Goal: Use online tool/utility: Utilize a website feature to perform a specific function

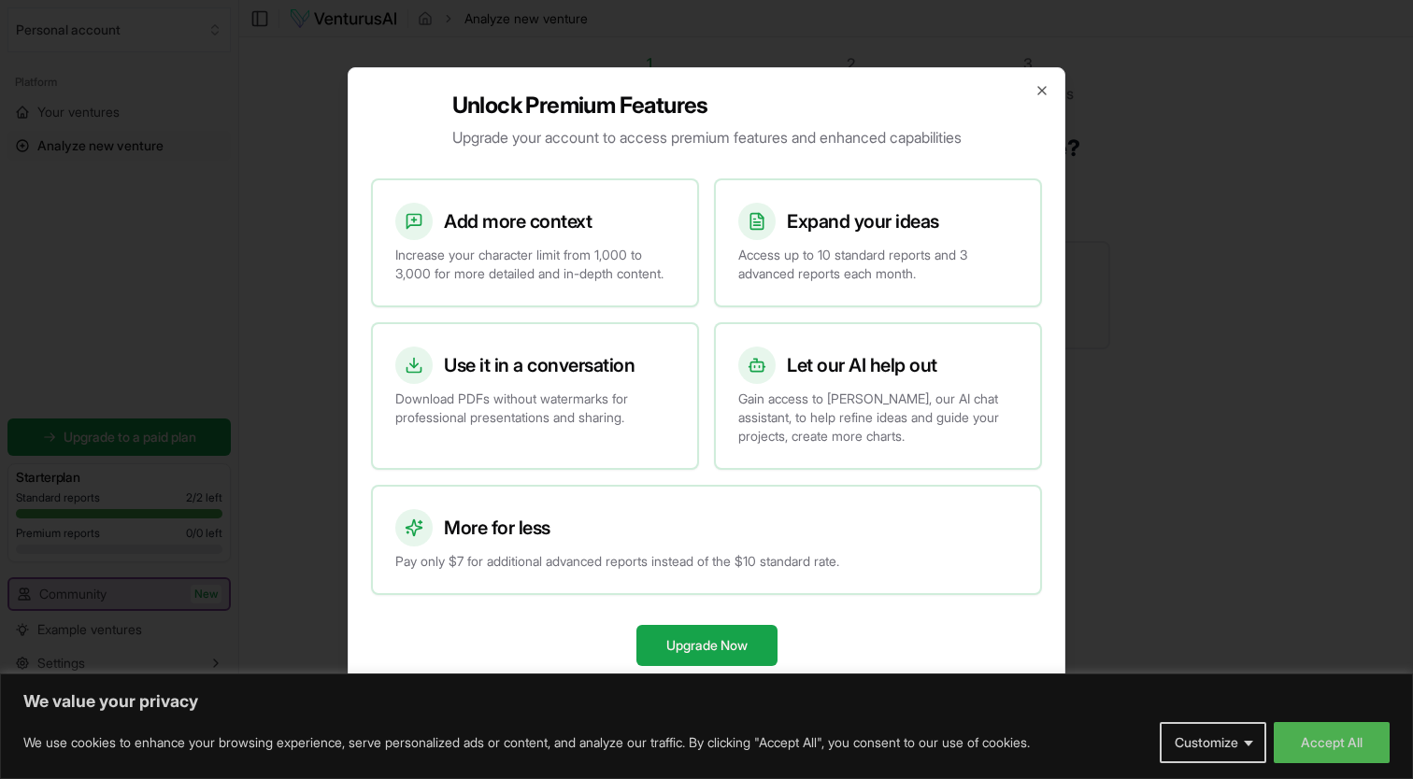
click at [1031, 72] on div "Unlock Premium Features Upgrade your account to access premium features and enh…" at bounding box center [707, 389] width 718 height 645
click at [1040, 83] on icon "button" at bounding box center [1041, 90] width 15 height 15
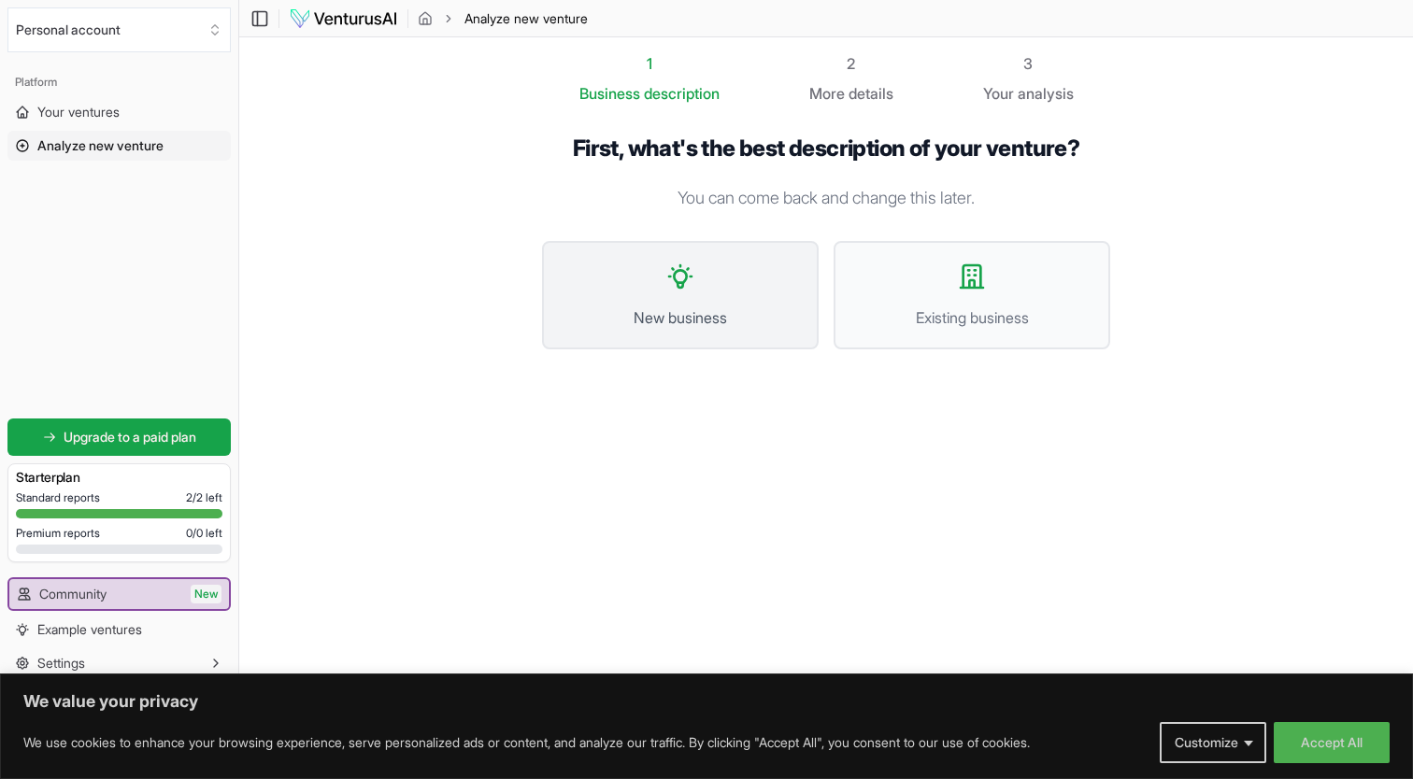
click at [668, 278] on icon at bounding box center [680, 277] width 30 height 30
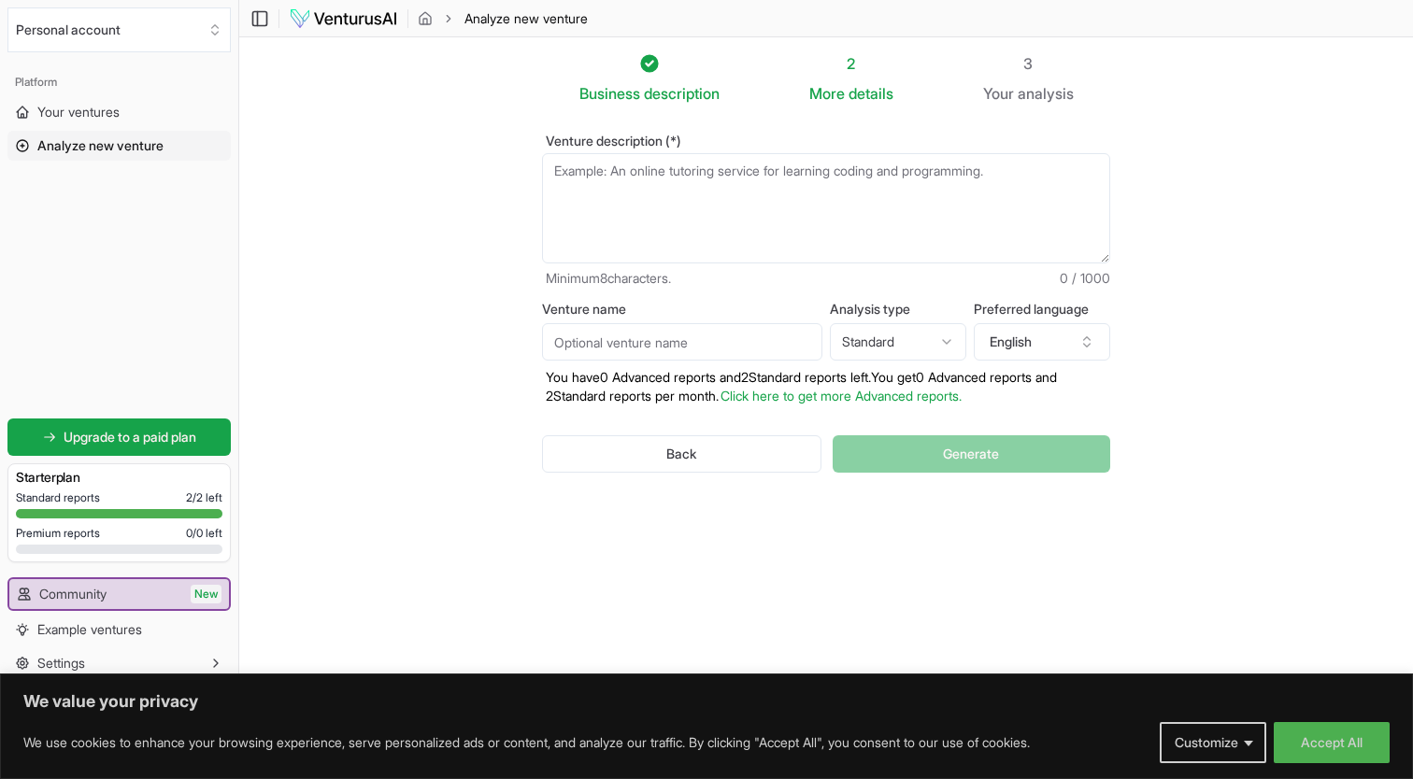
click at [655, 174] on textarea "Venture description (*)" at bounding box center [826, 208] width 568 height 110
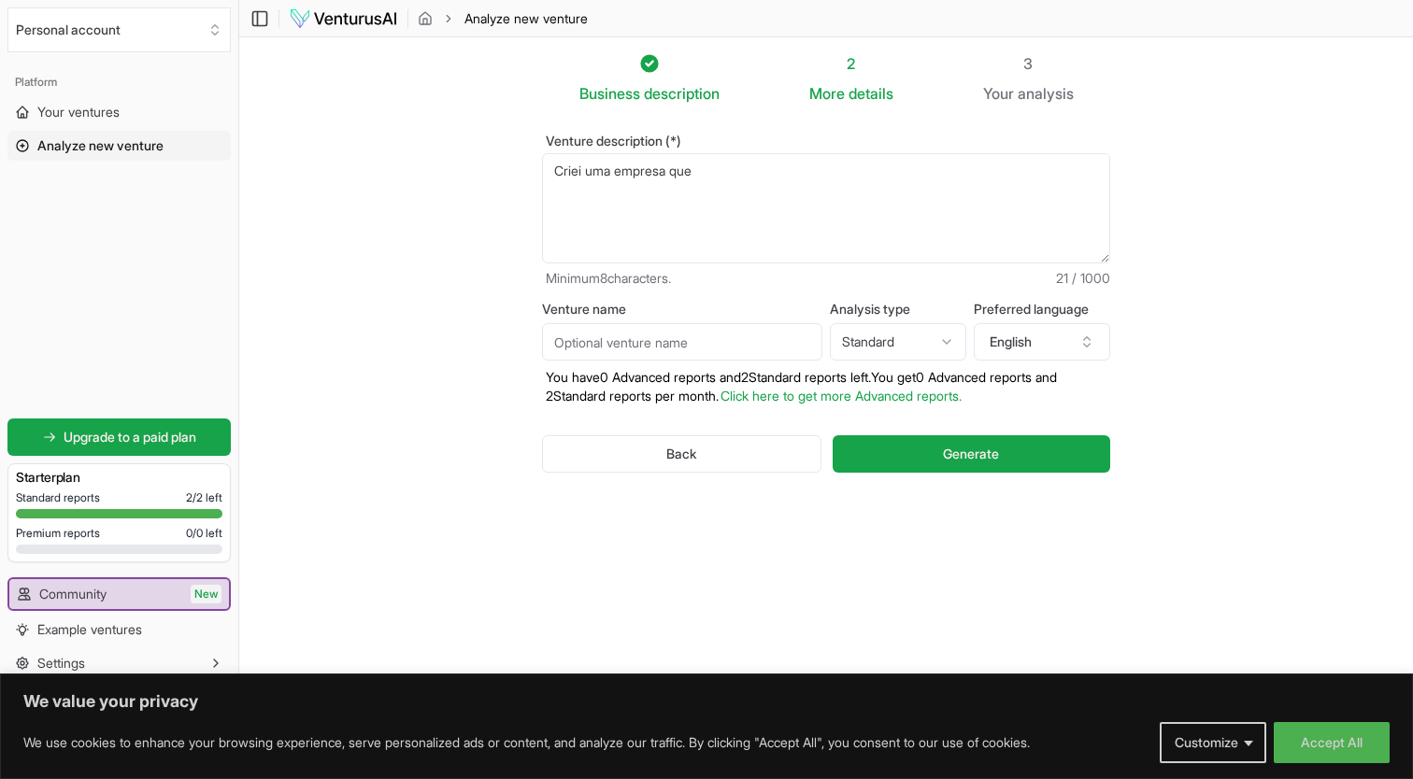
paste textarea "marca leva à [GEOGRAPHIC_DATA] a riqueza da biodiversidade brasileira em cosmét…"
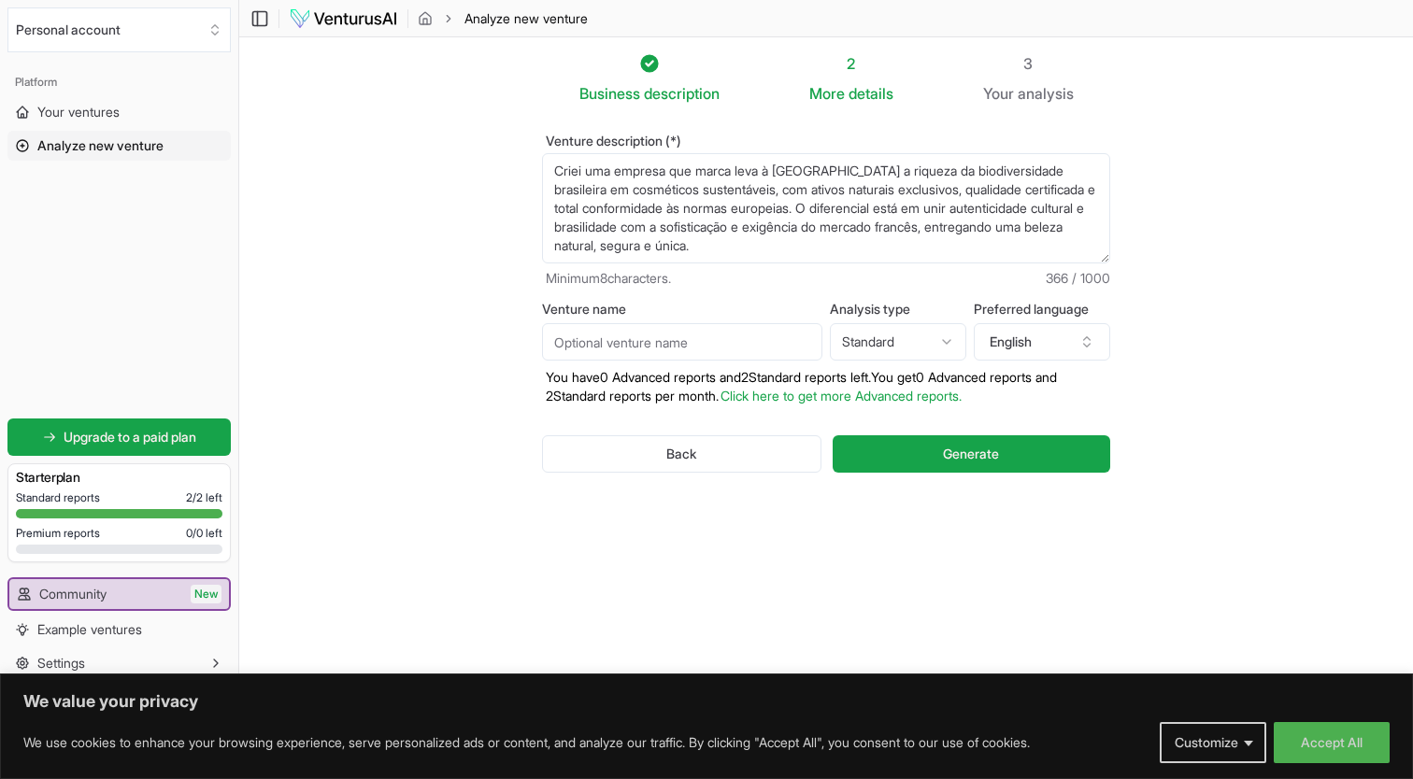
click at [727, 177] on textarea "Criei uma empresa que marca leva à [GEOGRAPHIC_DATA] a riqueza da biodiversidad…" at bounding box center [826, 208] width 568 height 110
type textarea "Criei uma empresa que leva à [GEOGRAPHIC_DATA] a riqueza da biodiversidade bras…"
click at [1025, 338] on button "English" at bounding box center [1042, 341] width 136 height 37
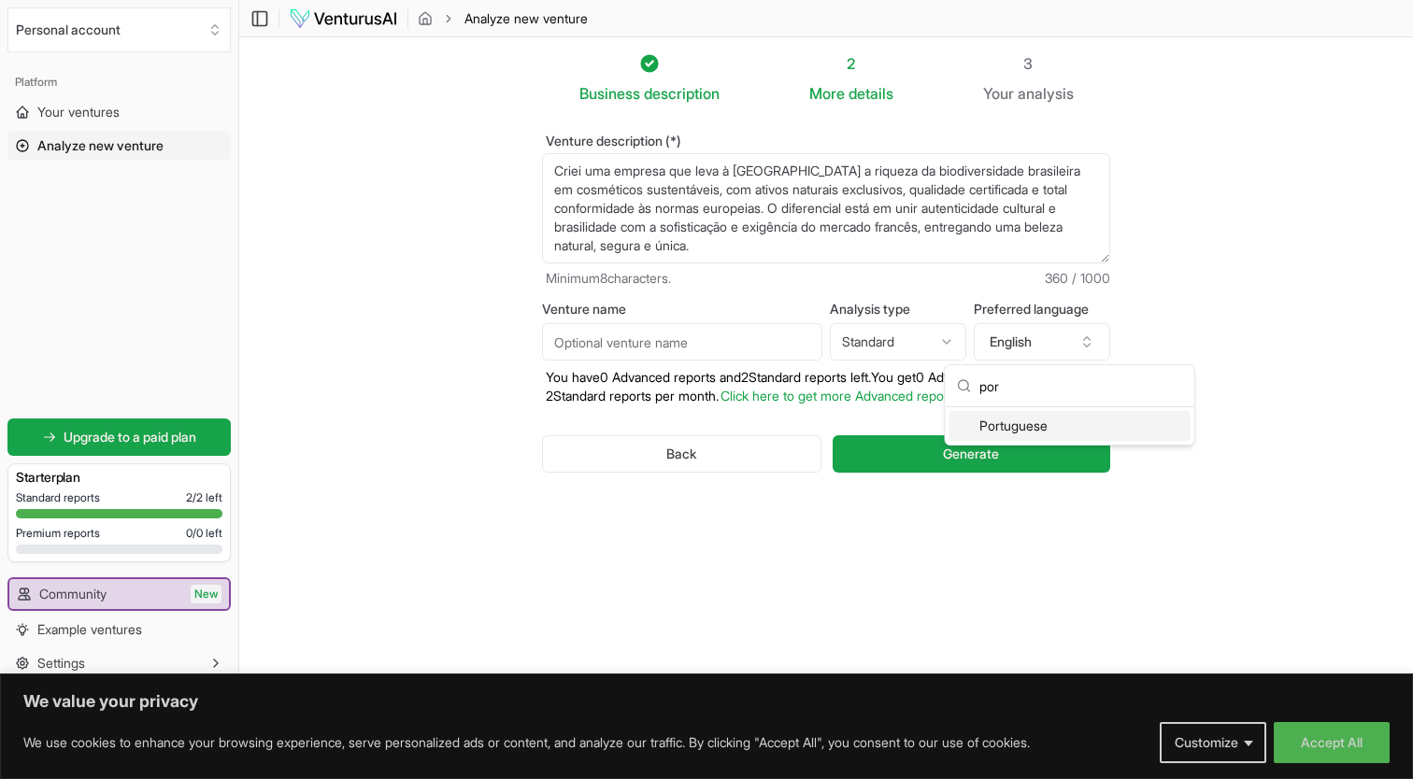
type input "por"
click at [1000, 422] on div "Portuguese" at bounding box center [1069, 426] width 241 height 30
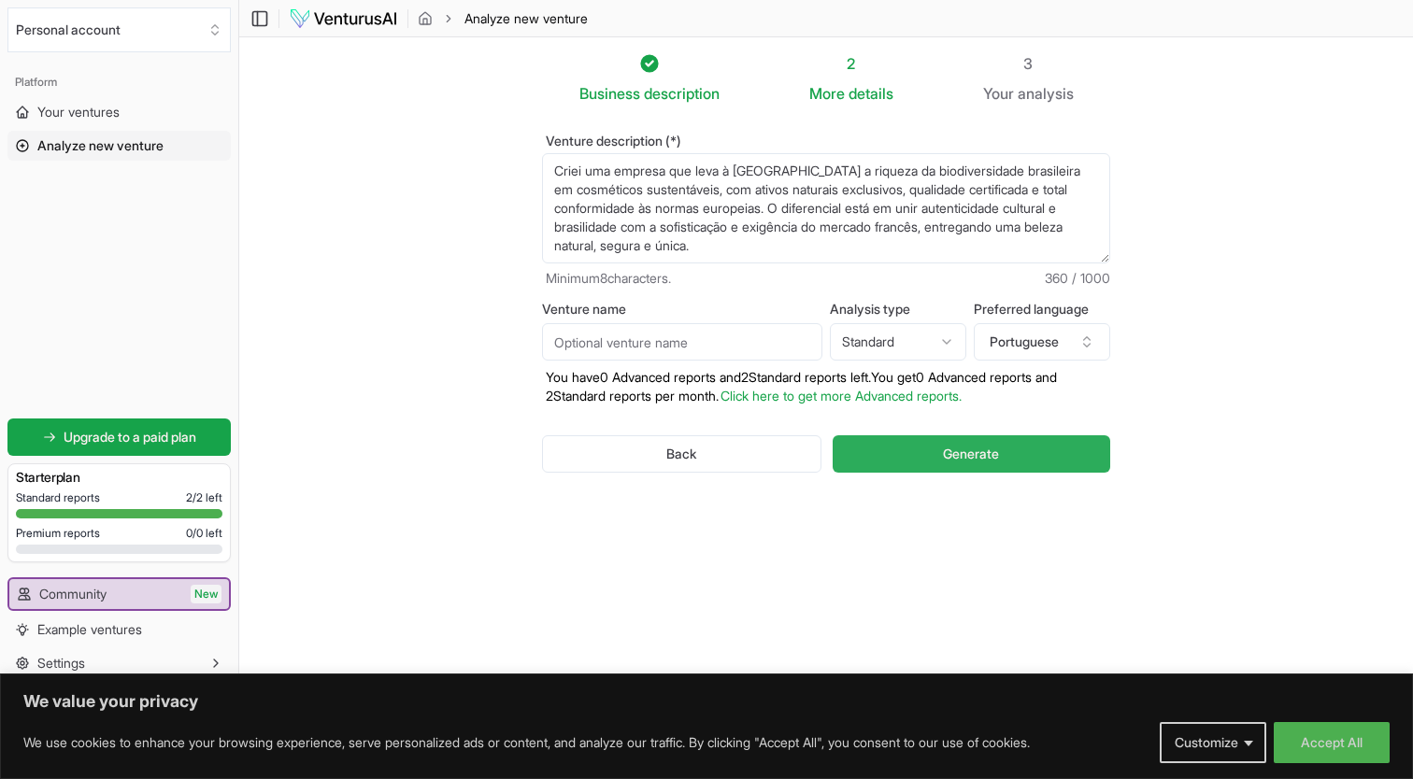
click at [888, 453] on button "Generate" at bounding box center [972, 453] width 278 height 37
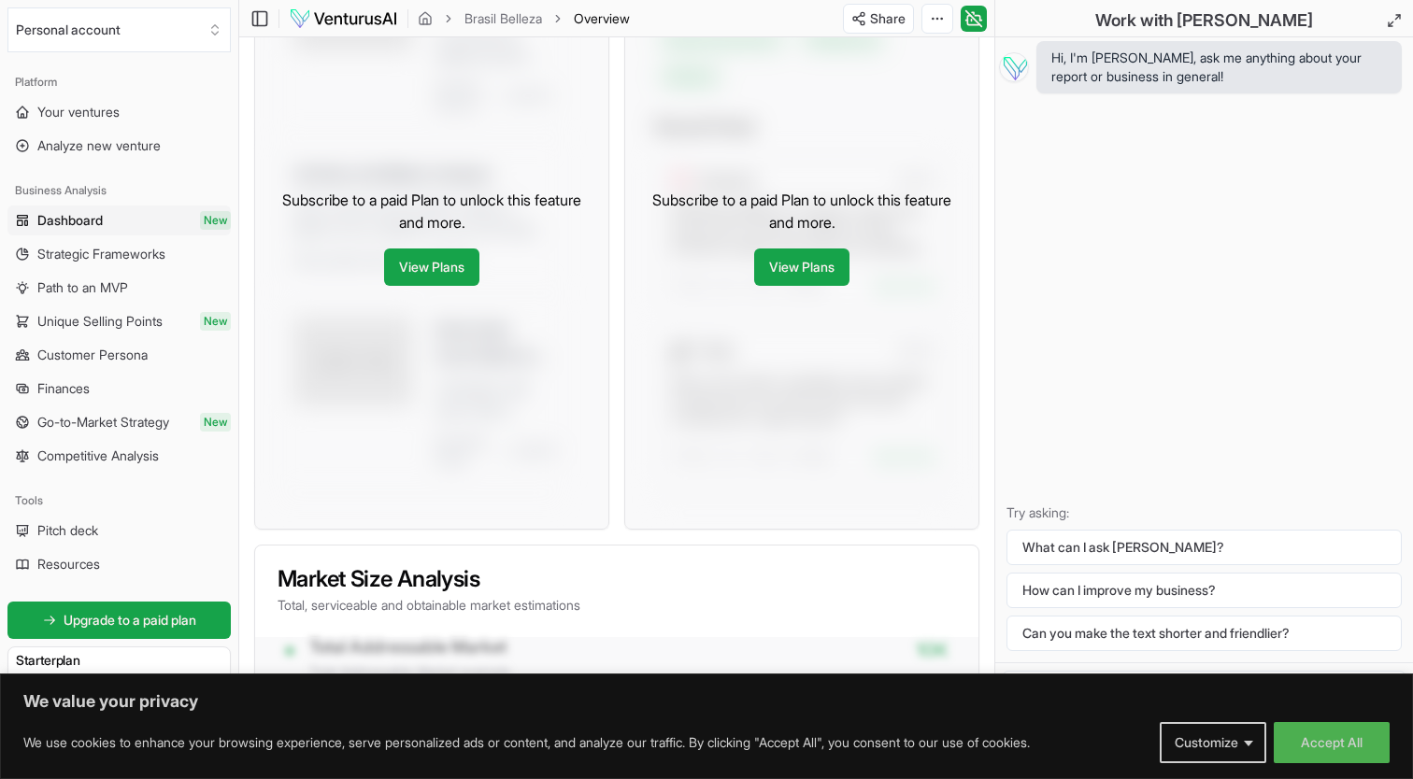
scroll to position [924, 0]
